Goal: Transaction & Acquisition: Subscribe to service/newsletter

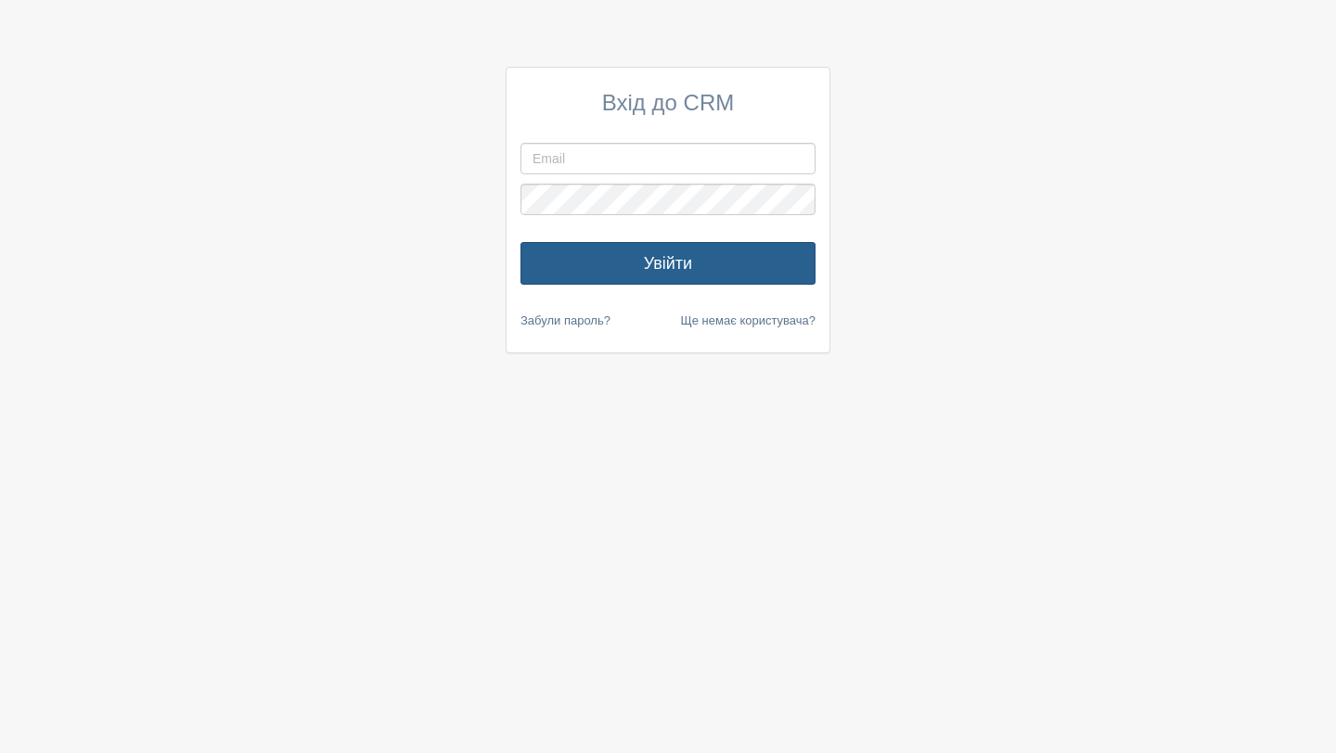
type input "dushevnyytour@gmail.com"
click at [636, 261] on button "Увійти" at bounding box center [667, 263] width 295 height 43
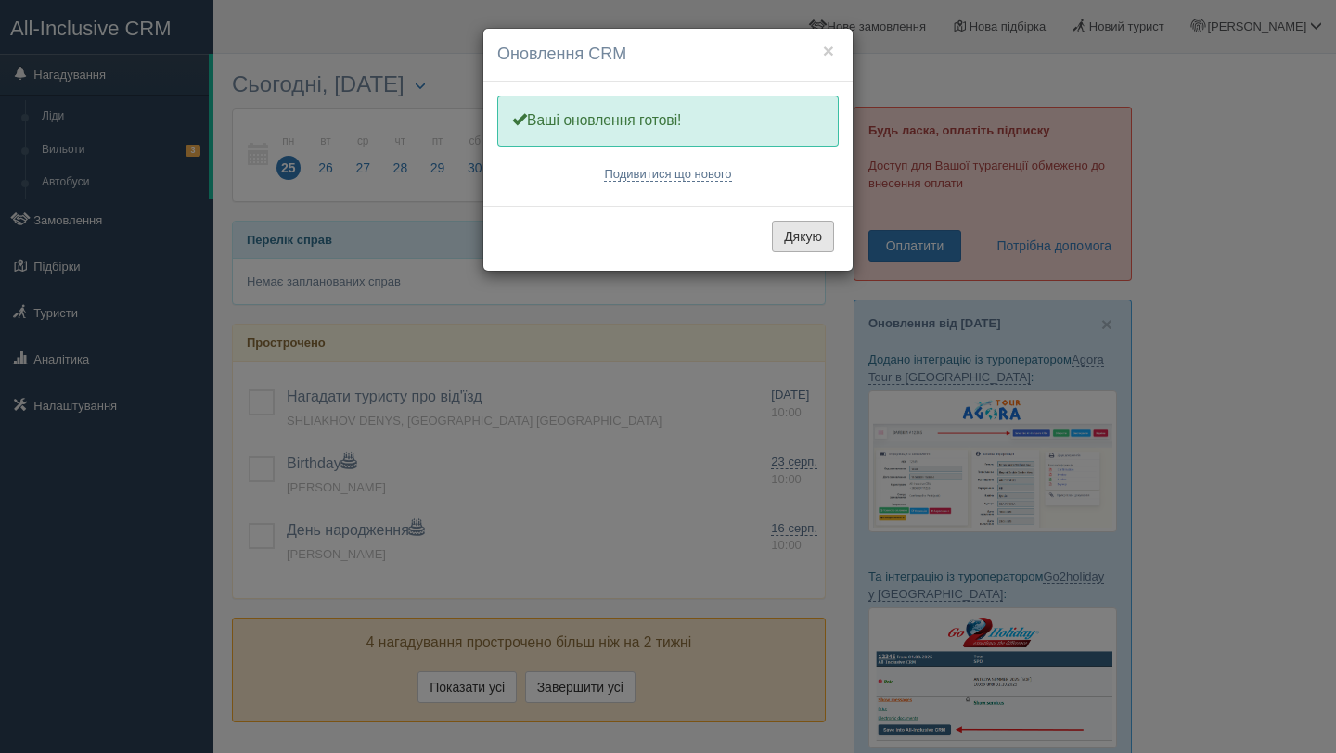
click at [807, 239] on button "Дякую" at bounding box center [803, 237] width 62 height 32
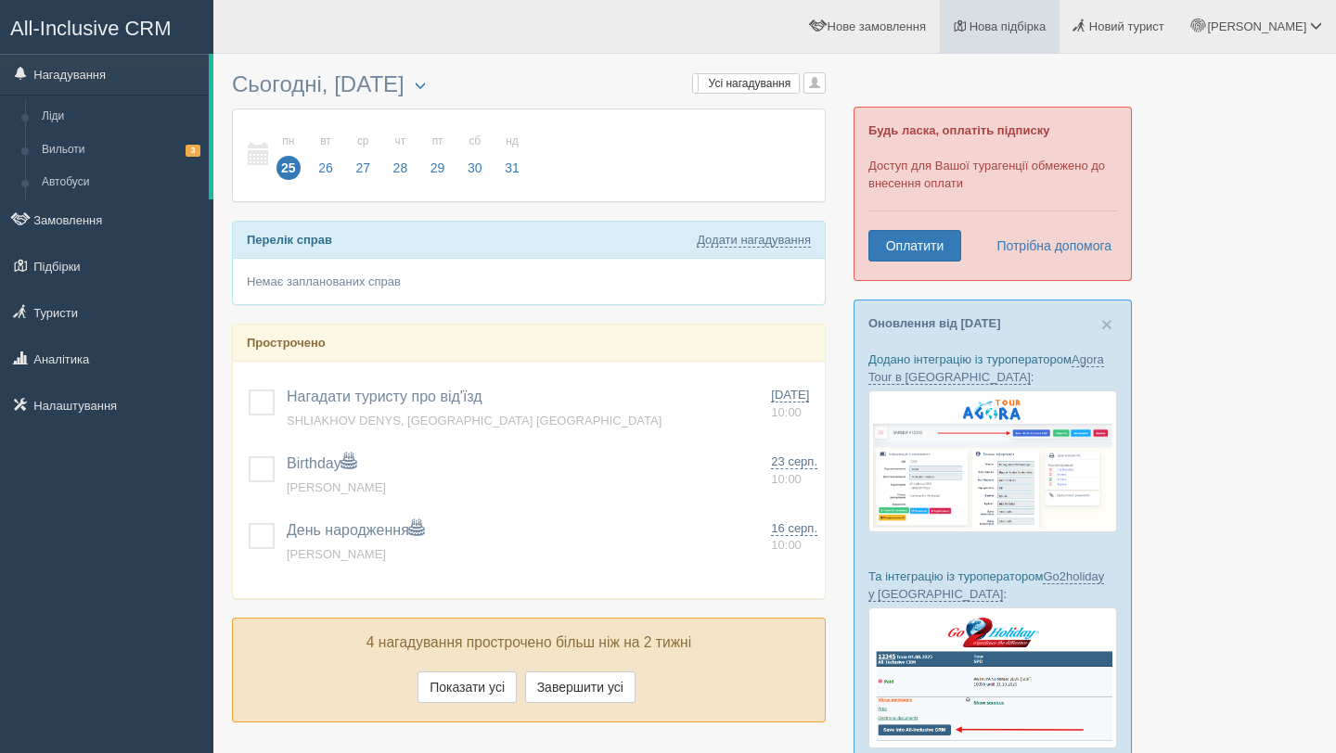
click at [999, 32] on span "Нова підбірка" at bounding box center [1008, 26] width 77 height 14
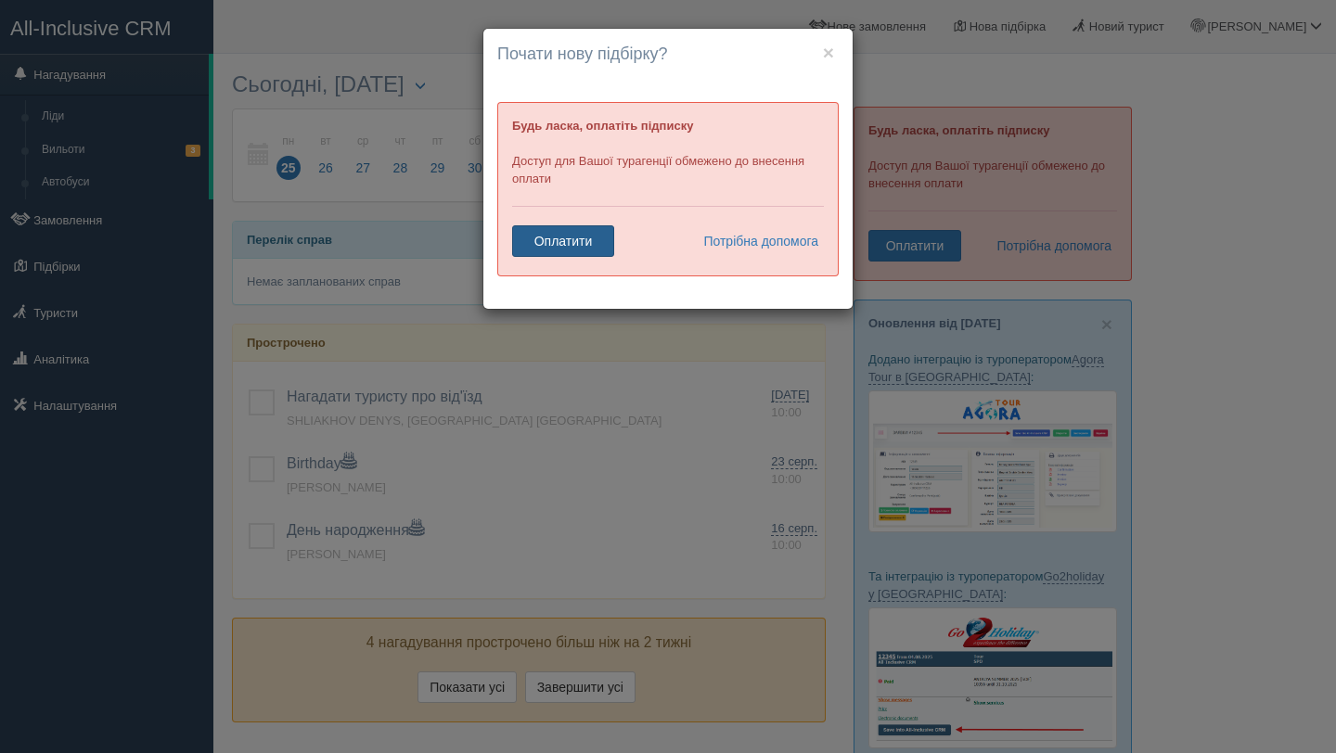
click at [560, 251] on link "Оплатити" at bounding box center [563, 241] width 102 height 32
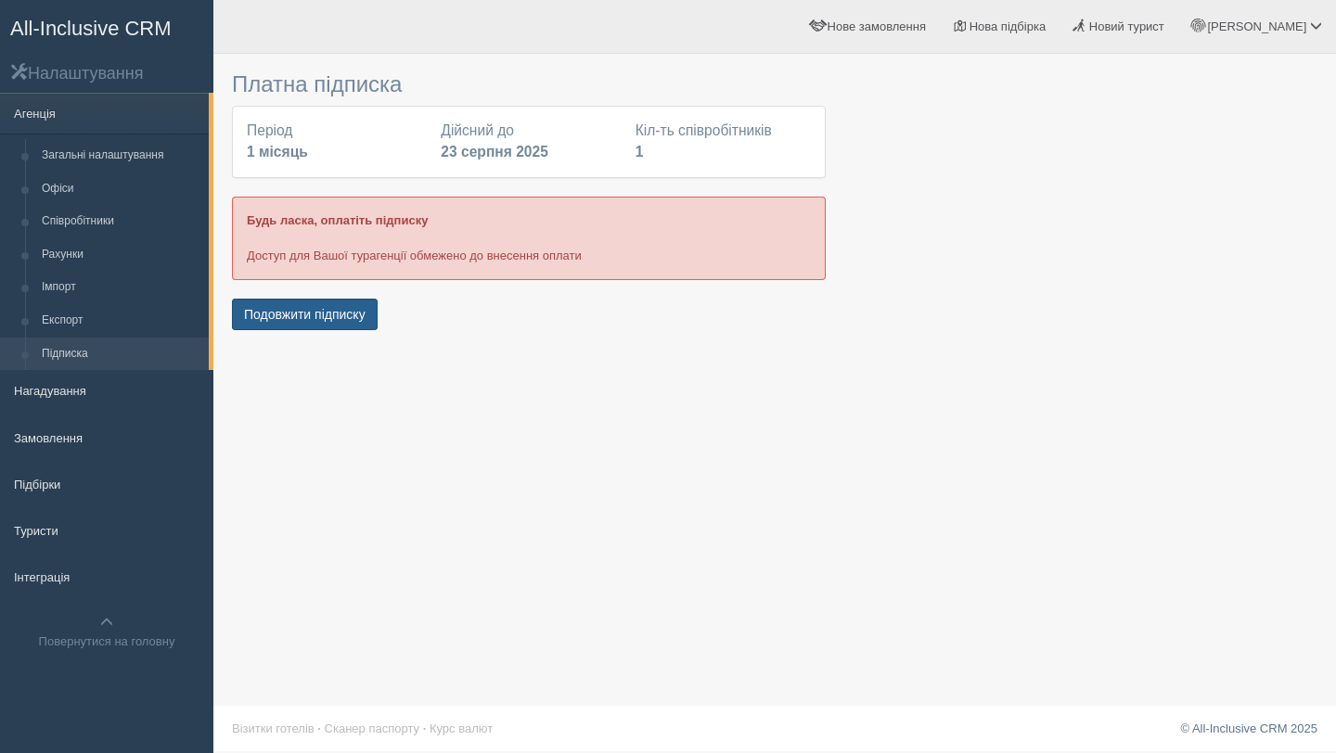
click at [284, 318] on button "Подовжити підписку" at bounding box center [305, 315] width 146 height 32
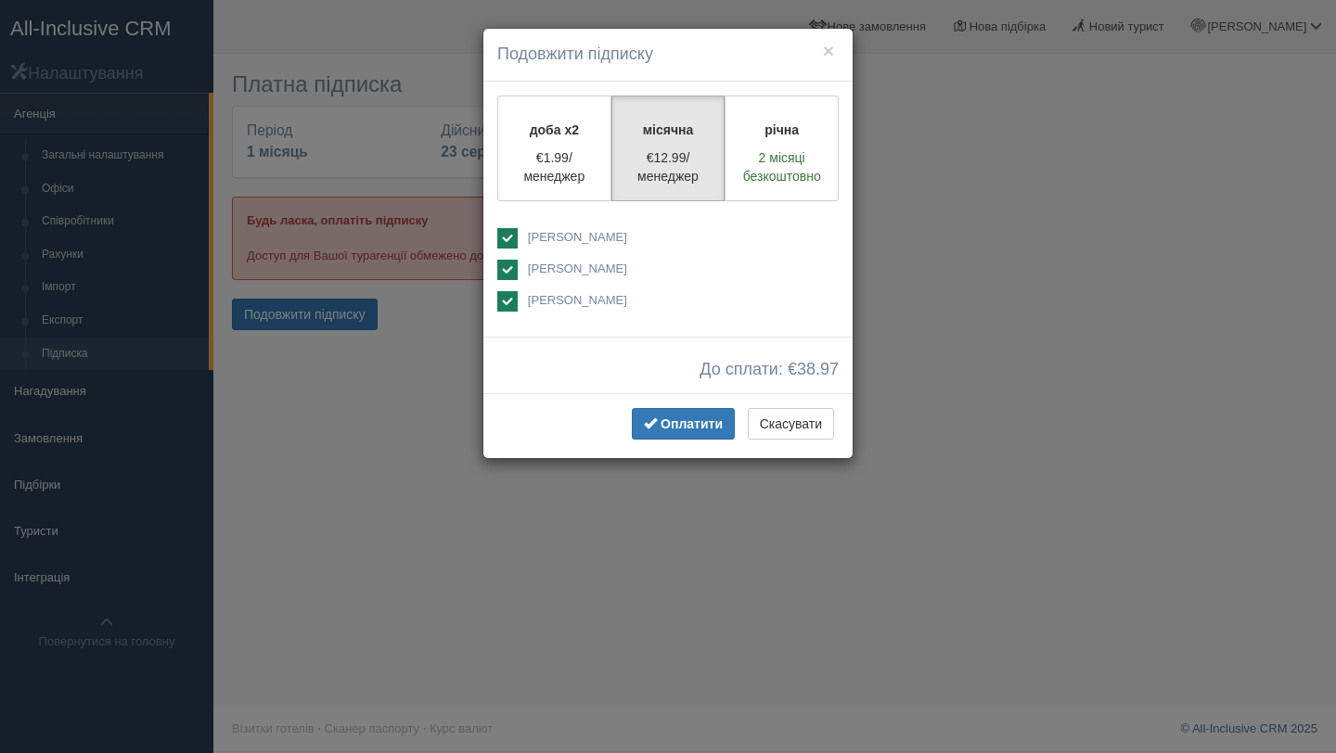
click at [506, 238] on ins at bounding box center [507, 238] width 20 height 20
checkbox input "false"
click at [507, 299] on ins at bounding box center [507, 301] width 20 height 20
checkbox input "false"
click at [692, 439] on div "Оплатити Скасувати" at bounding box center [667, 425] width 369 height 65
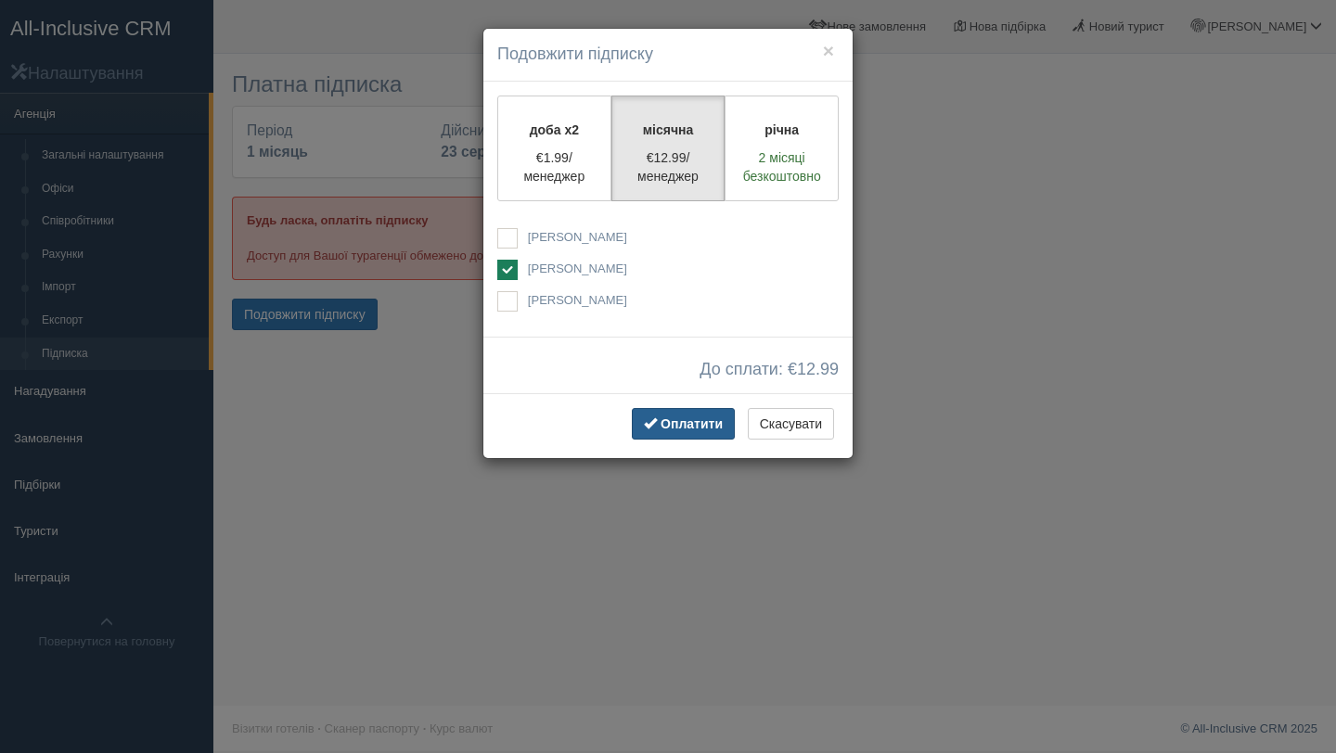
click at [690, 421] on span "Оплатити" at bounding box center [692, 424] width 62 height 15
